Goal: Book appointment/travel/reservation

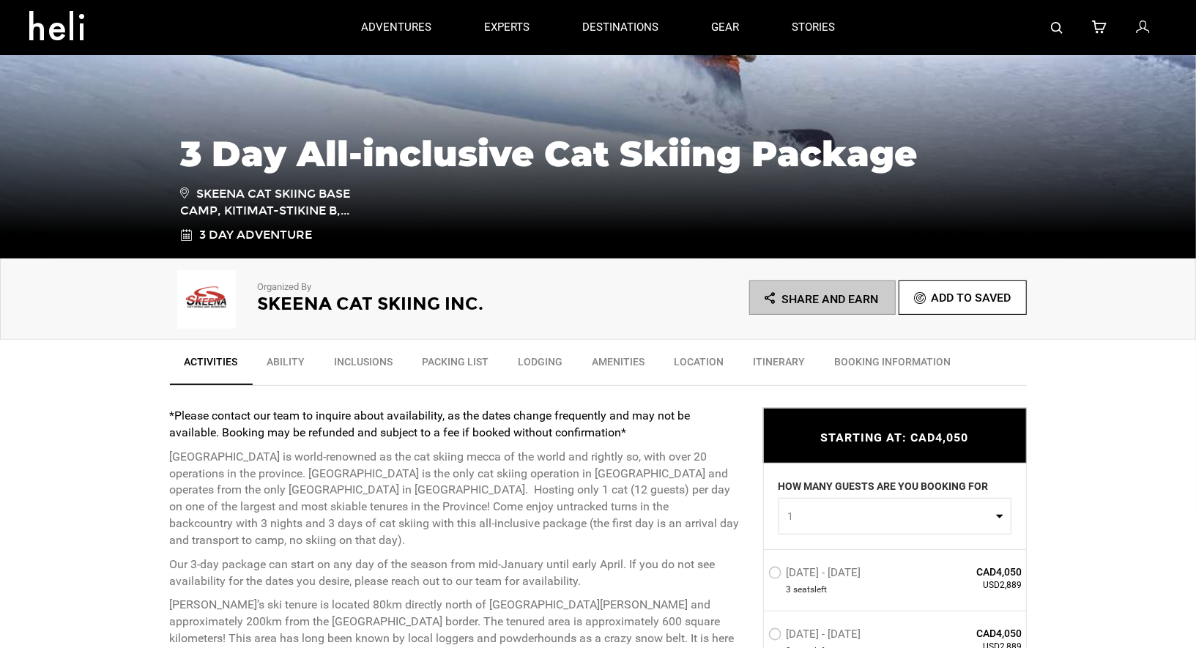
scroll to position [413, 0]
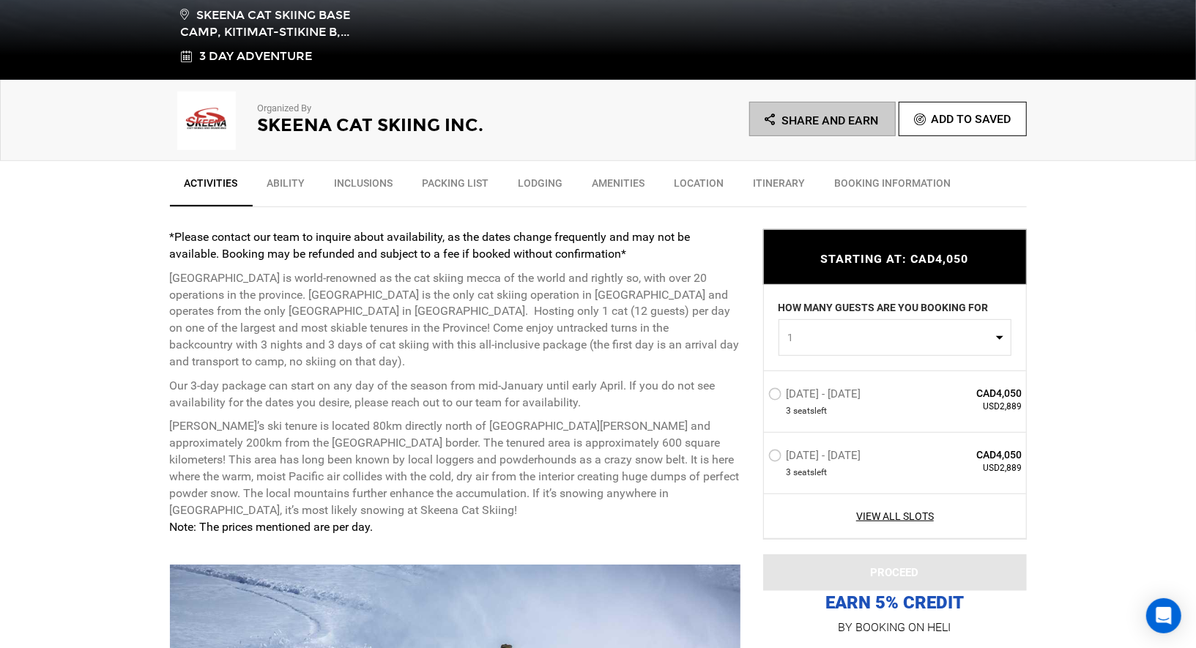
click at [865, 338] on span "1" at bounding box center [890, 337] width 204 height 15
click at [838, 422] on link "3" at bounding box center [894, 426] width 231 height 26
click at [898, 341] on span "3" at bounding box center [890, 337] width 204 height 15
click at [874, 378] on link "1" at bounding box center [894, 373] width 231 height 26
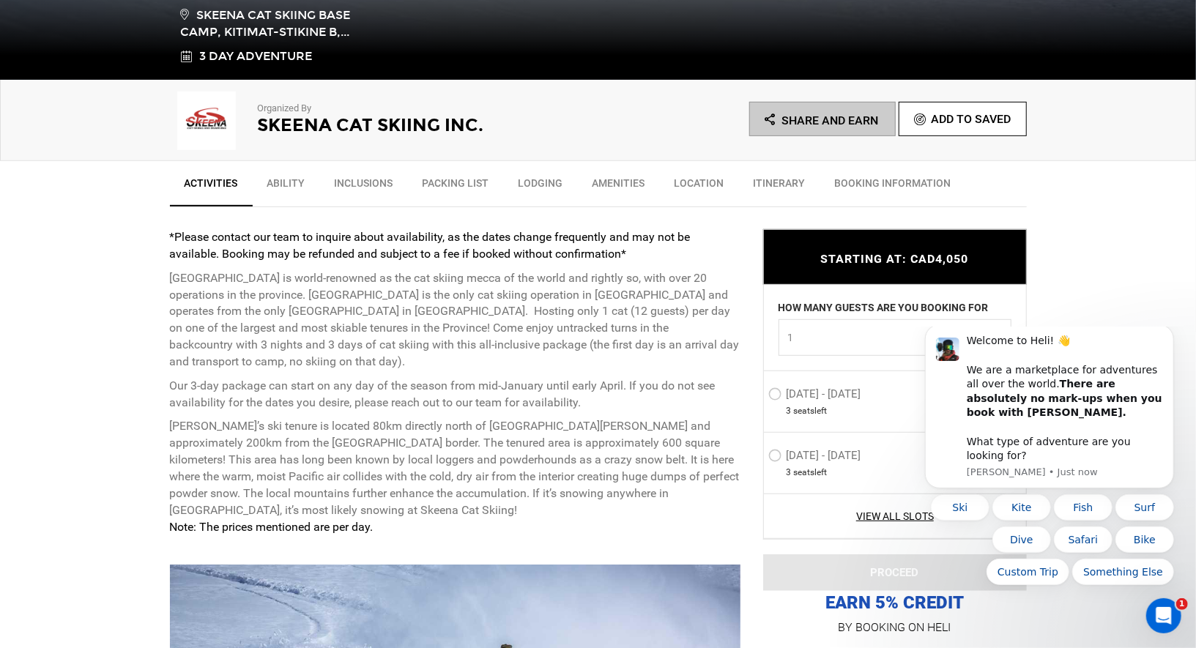
scroll to position [0, 0]
click at [1167, 338] on button "Dismiss notification" at bounding box center [1168, 327] width 19 height 19
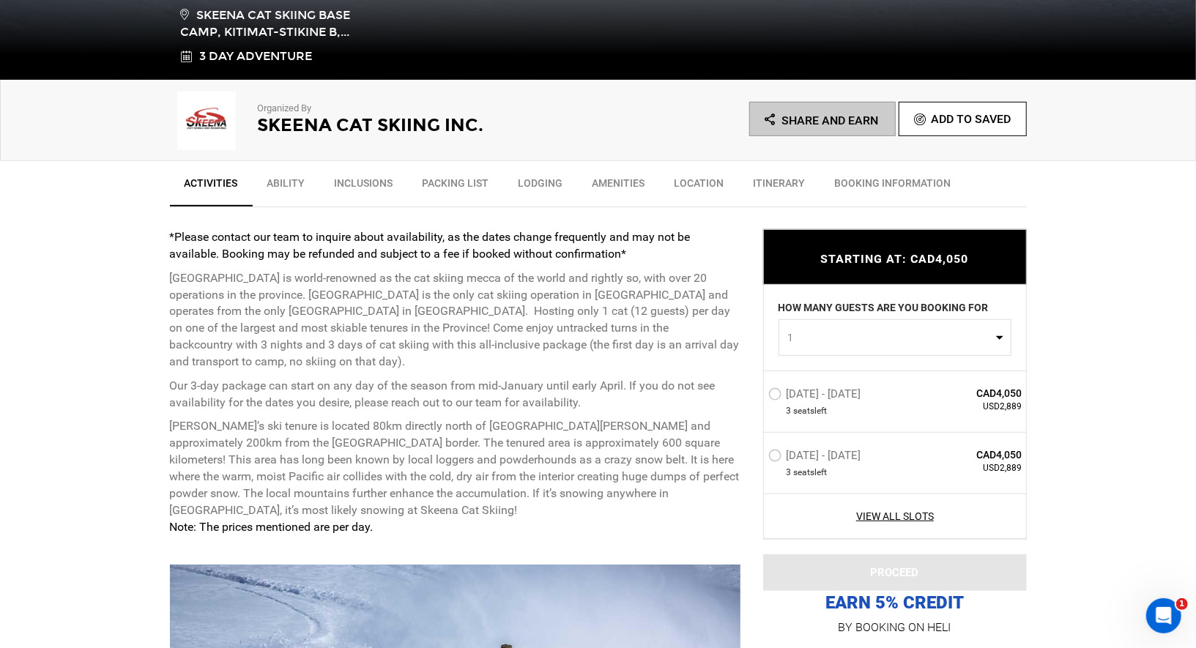
click at [943, 335] on span "1" at bounding box center [890, 337] width 204 height 15
click at [857, 428] on link "3" at bounding box center [894, 426] width 231 height 26
select select "3"
drag, startPoint x: 1022, startPoint y: 404, endPoint x: 1003, endPoint y: 404, distance: 19.0
click at [1002, 404] on div "[DATE] - [DATE] 3 seat s left CAD12,150 USD8,666" at bounding box center [895, 400] width 262 height 61
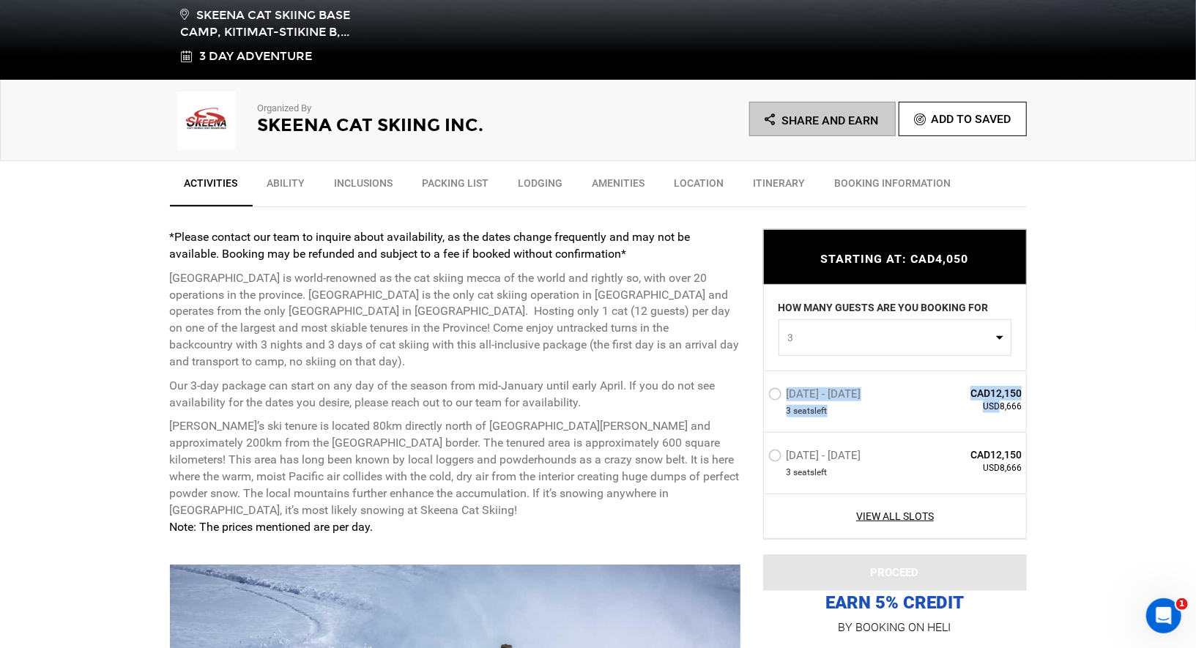
click at [1003, 404] on span "USD8,666" at bounding box center [969, 406] width 106 height 12
drag, startPoint x: 999, startPoint y: 406, endPoint x: 1021, endPoint y: 409, distance: 22.2
click at [1021, 409] on span "USD8,666" at bounding box center [969, 406] width 106 height 12
copy span "8,666"
click at [991, 418] on div "[DATE] - [DATE] 3 seat s left CAD12,150 USD8,666" at bounding box center [895, 400] width 262 height 61
